Goal: Task Accomplishment & Management: Manage account settings

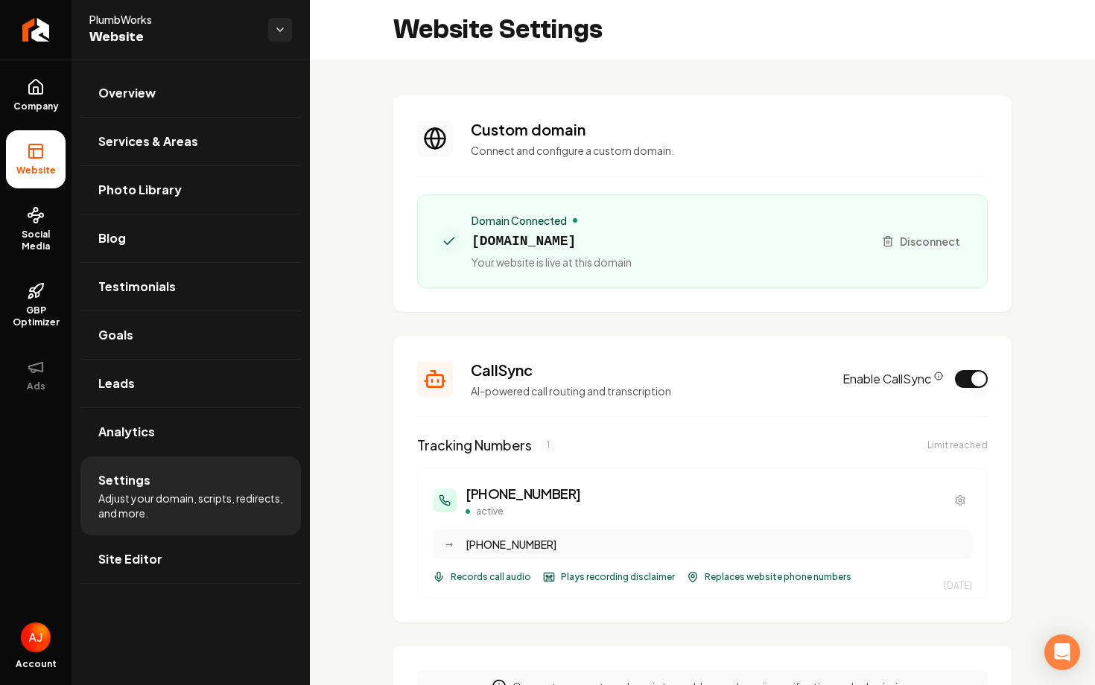
drag, startPoint x: 638, startPoint y: 241, endPoint x: 470, endPoint y: 243, distance: 168.3
click at [470, 243] on div "Domain Connected plumbworkskc.com Your website is live at this domain" at bounding box center [648, 241] width 425 height 57
copy span "plumbworkskc.com"
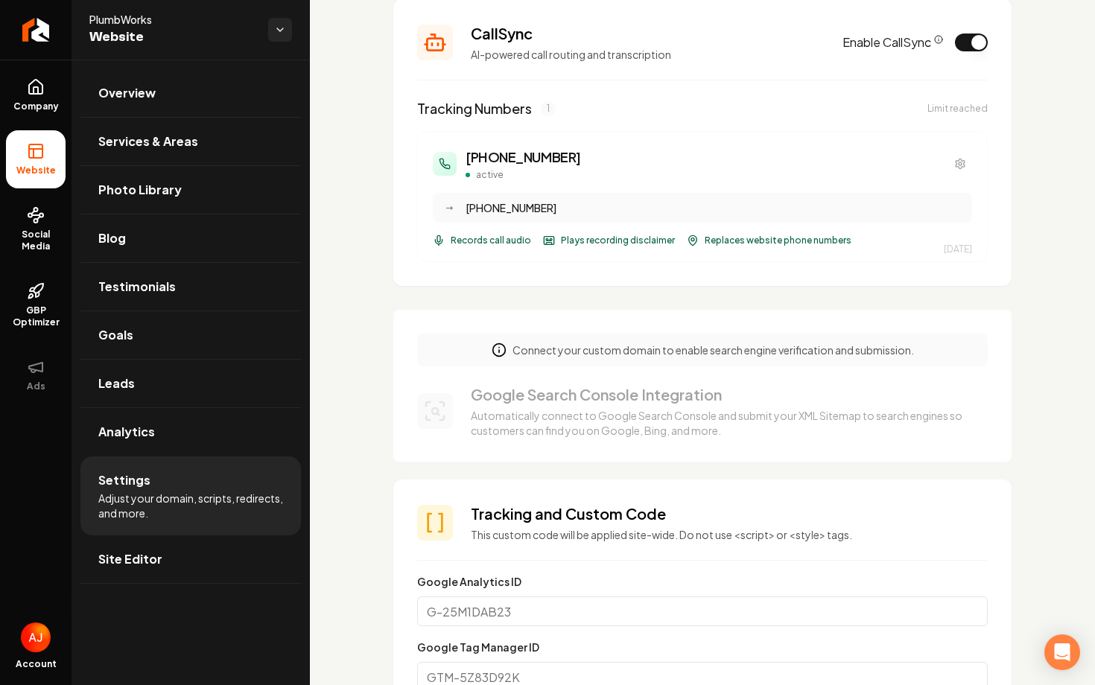
scroll to position [336, 0]
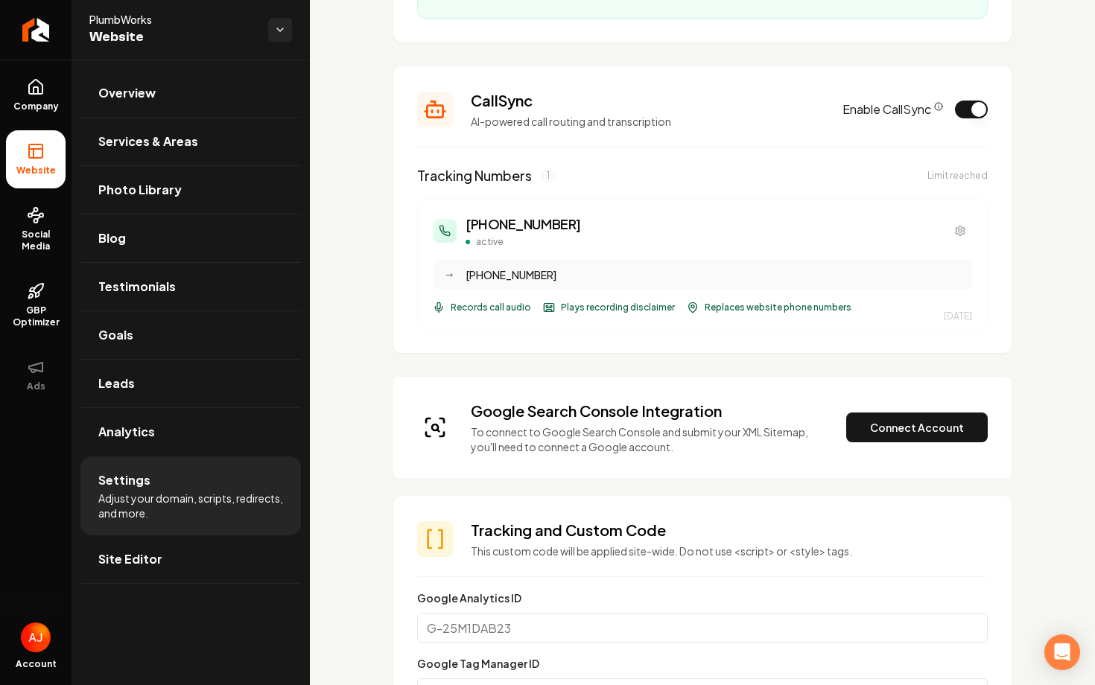
scroll to position [274, 0]
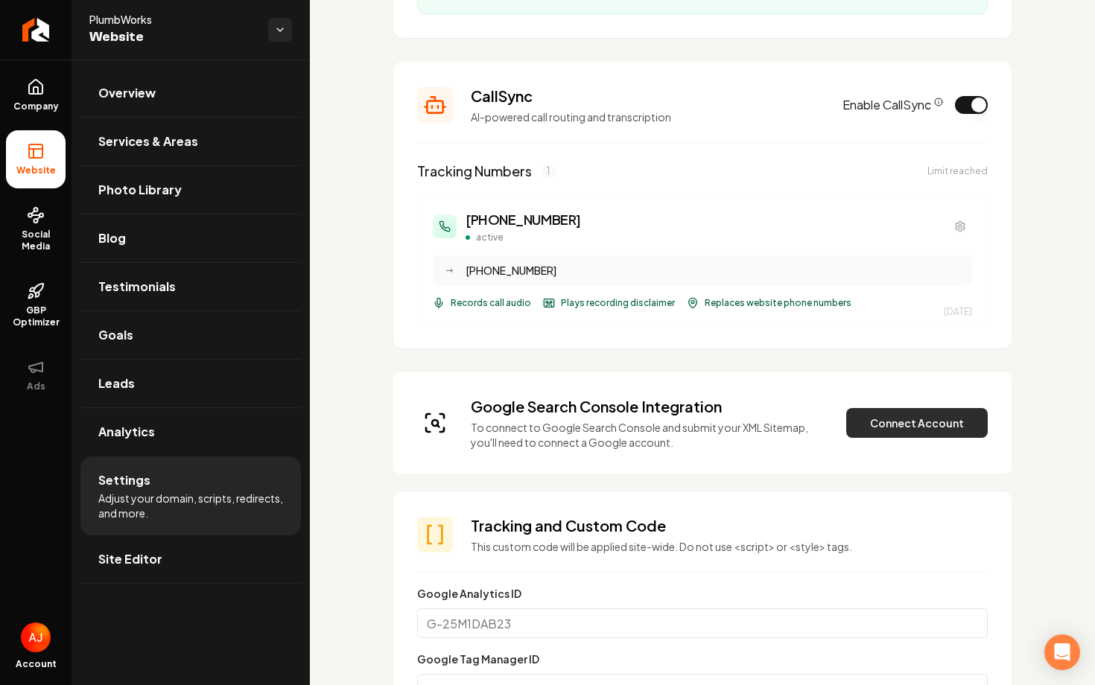
click at [883, 430] on button "Connect Account" at bounding box center [917, 423] width 142 height 30
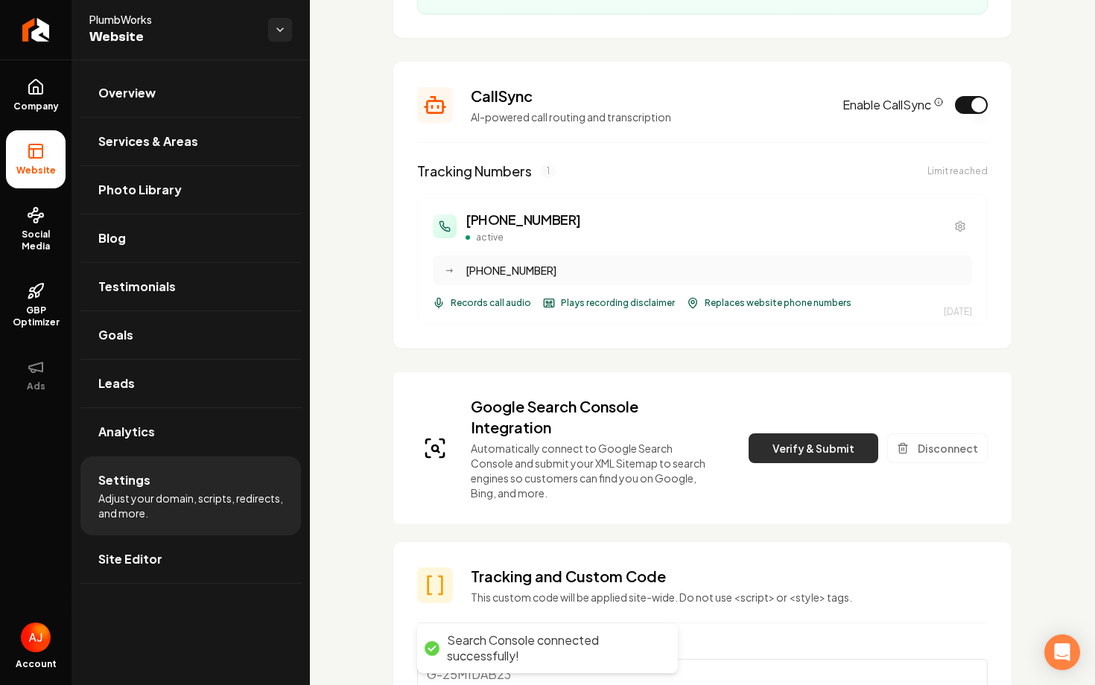
click at [797, 447] on button "Verify & Submit" at bounding box center [813, 448] width 130 height 30
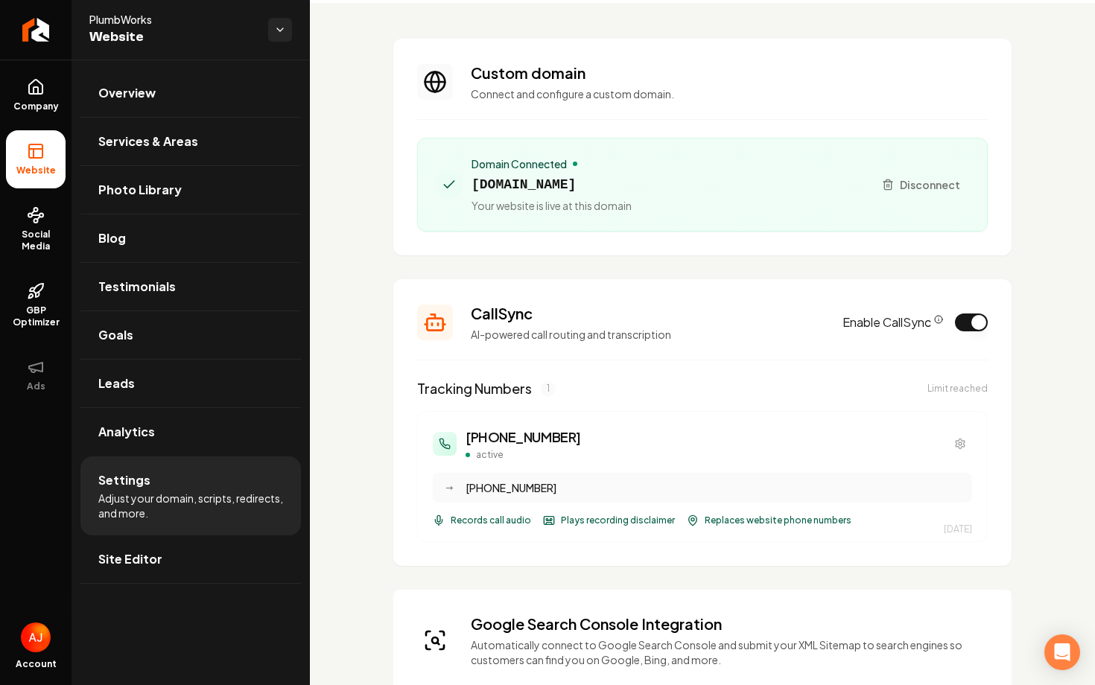
scroll to position [0, 0]
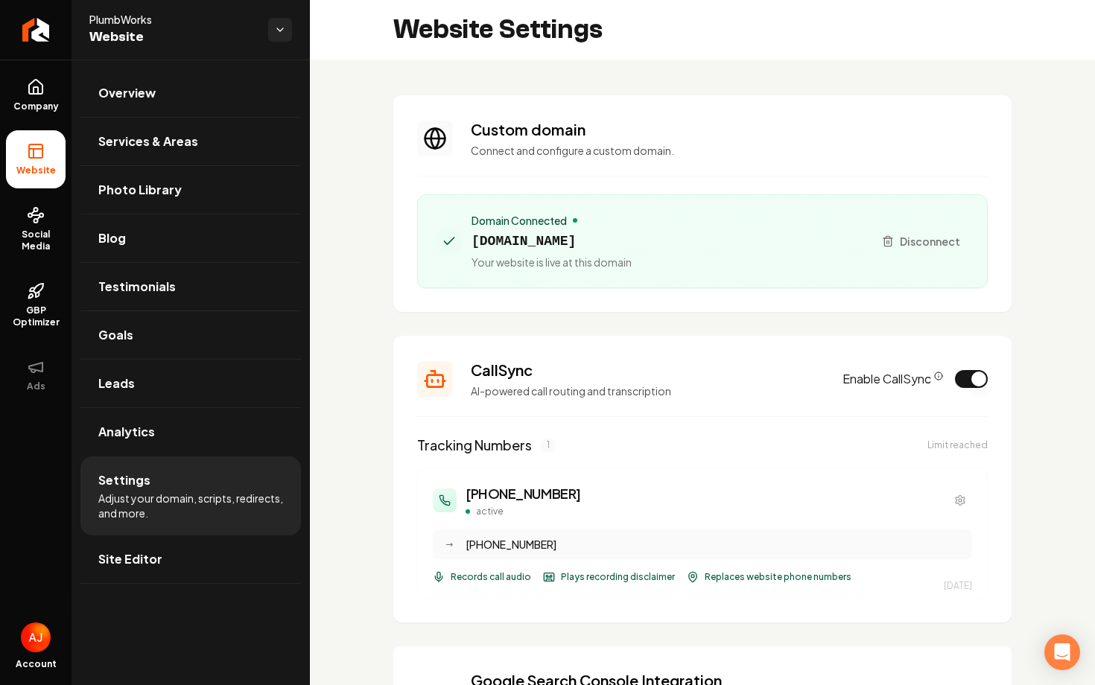
drag, startPoint x: 607, startPoint y: 236, endPoint x: 468, endPoint y: 241, distance: 138.6
click at [468, 241] on div "Domain Connected plumbworkskc.com Your website is live at this domain" at bounding box center [648, 241] width 425 height 57
copy span "plumbworkskc.com"
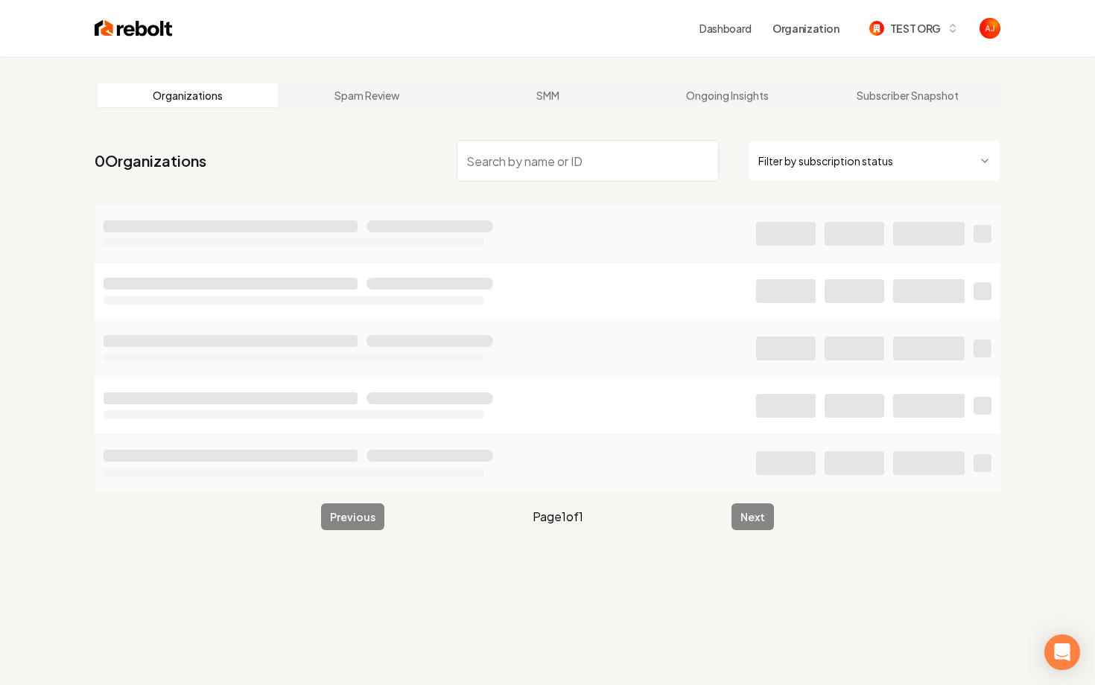
click at [110, 32] on img at bounding box center [134, 28] width 78 height 21
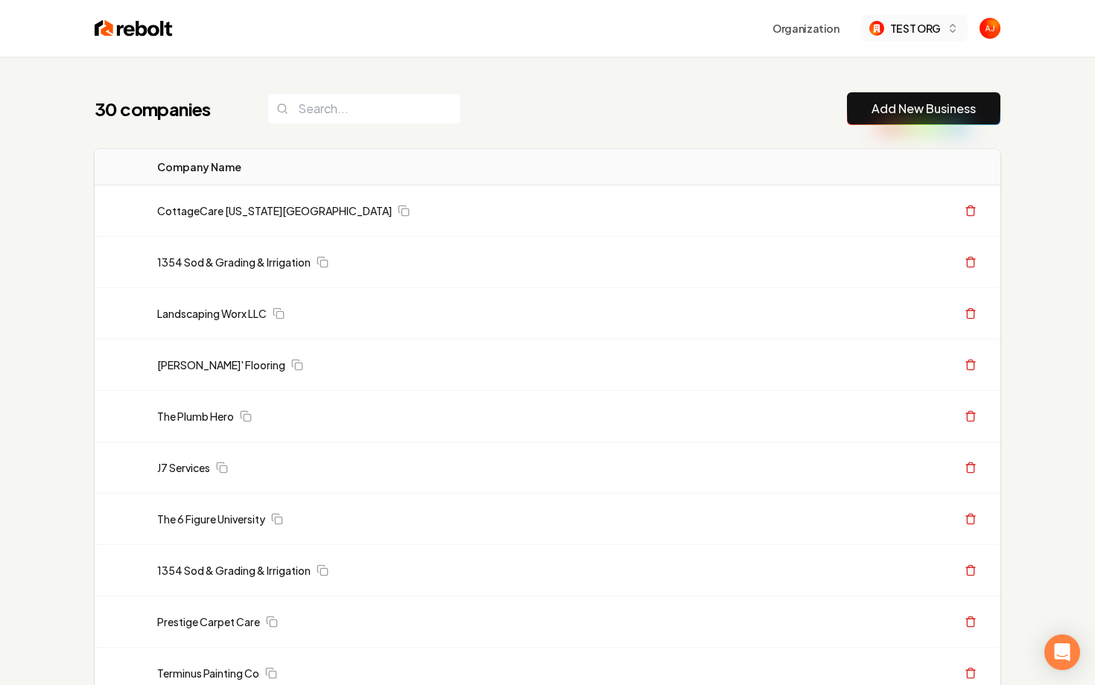
click at [934, 23] on span "TEST ORG" at bounding box center [915, 29] width 51 height 16
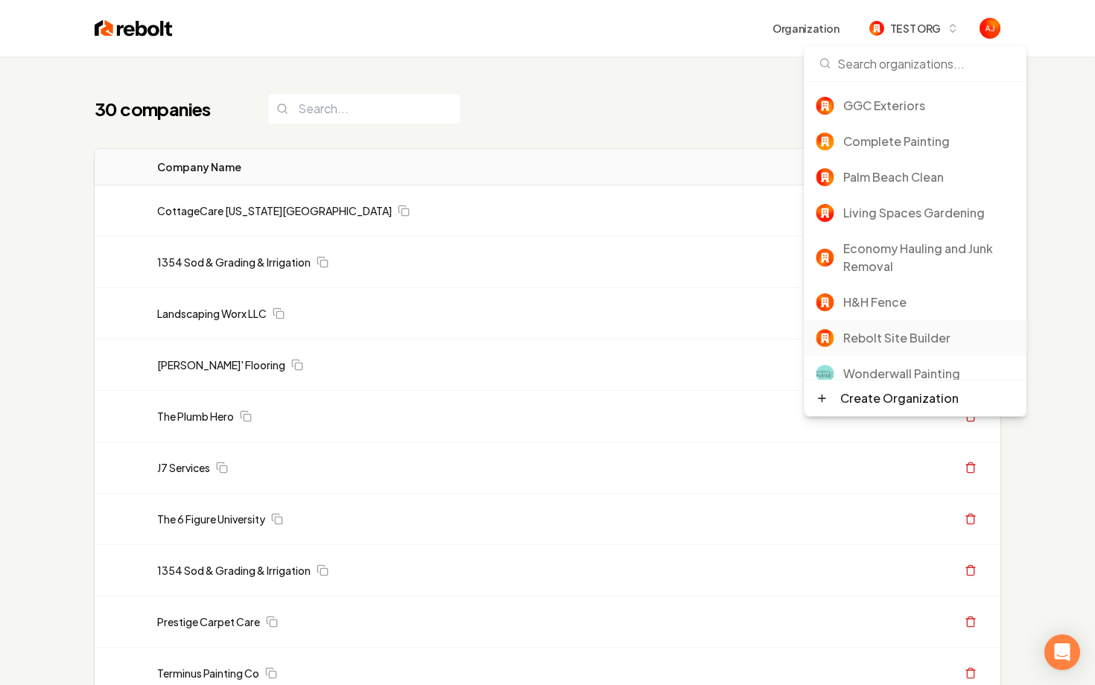
click at [888, 329] on div "Rebolt Site Builder" at bounding box center [928, 338] width 171 height 18
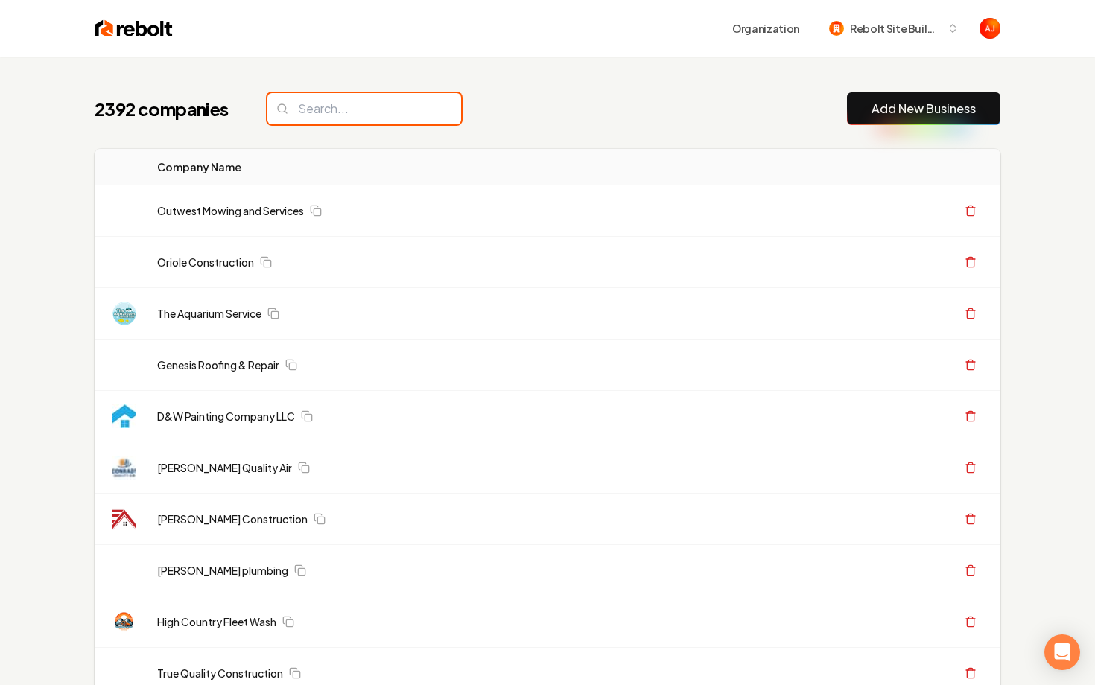
click at [309, 115] on input "search" at bounding box center [364, 108] width 194 height 31
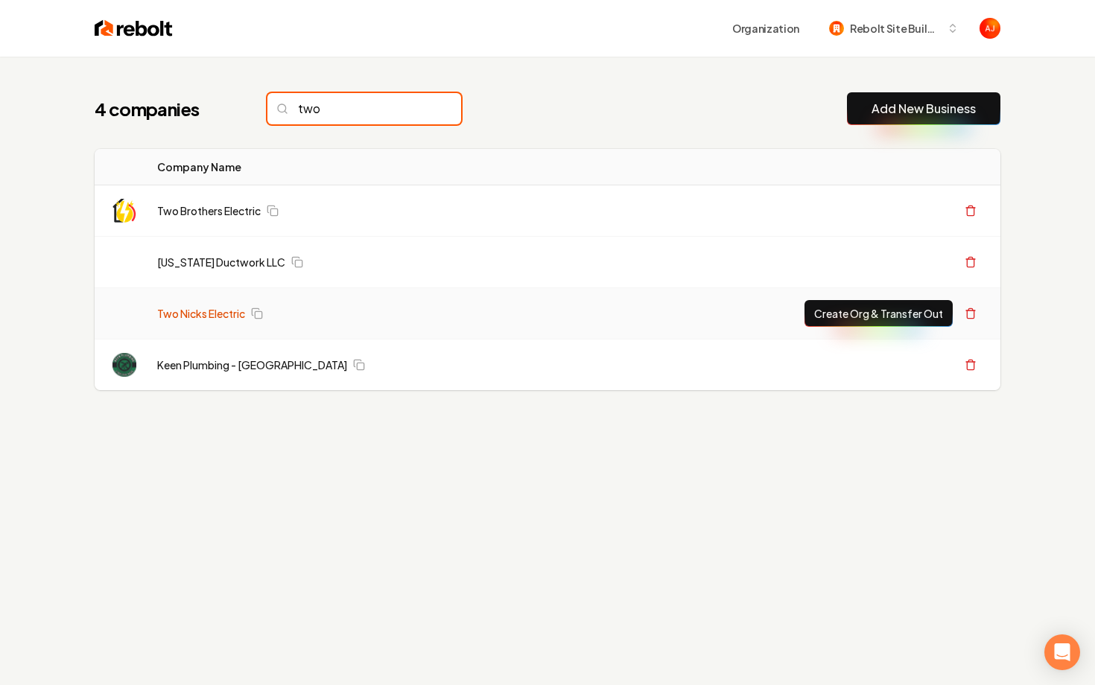
type input "two"
click at [209, 314] on link "Two Nicks Electric" at bounding box center [201, 313] width 88 height 15
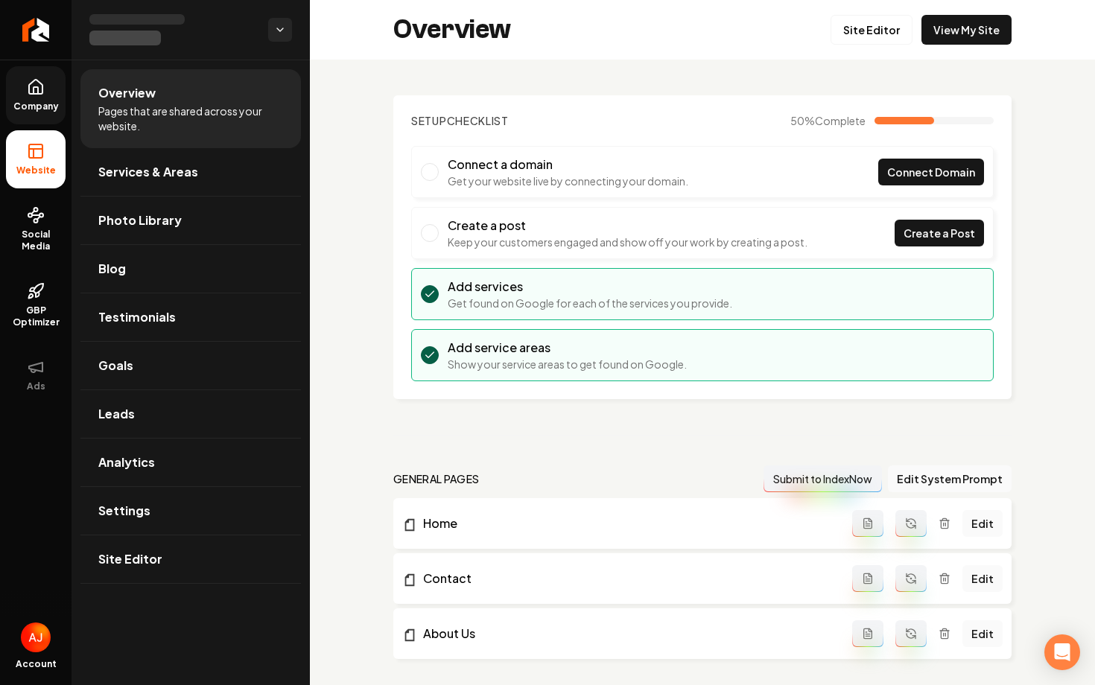
click at [45, 113] on link "Company" at bounding box center [36, 95] width 60 height 58
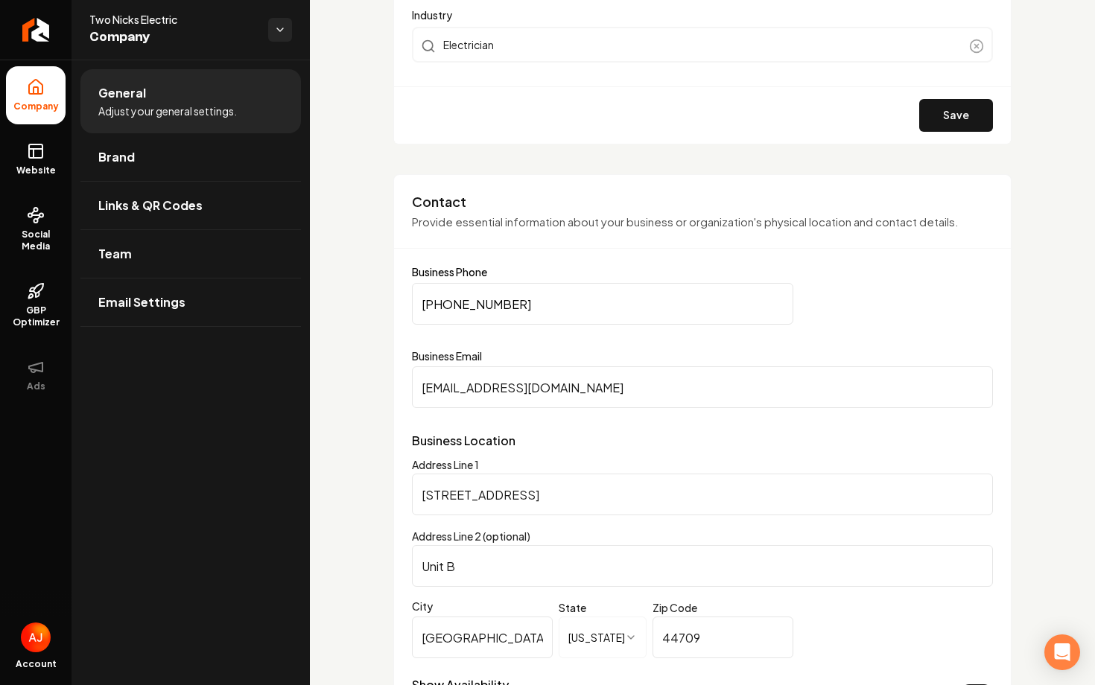
scroll to position [580, 0]
drag, startPoint x: 530, startPoint y: 305, endPoint x: 410, endPoint y: 303, distance: 119.9
click at [410, 303] on div "**********" at bounding box center [702, 634] width 618 height 923
